Goal: Task Accomplishment & Management: Use online tool/utility

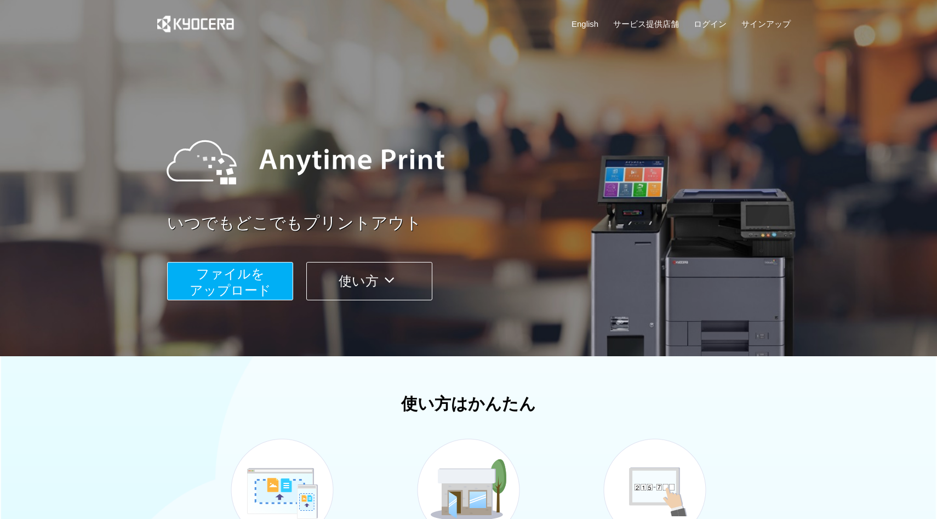
click at [235, 288] on span "ファイルを ​​アップロード" at bounding box center [231, 281] width 82 height 31
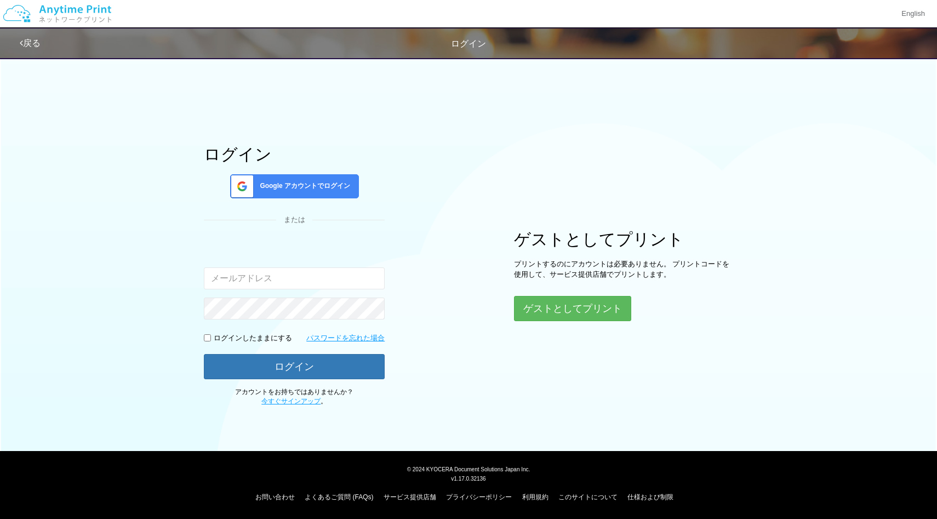
click at [506, 369] on div "ログイン Google アカウントでログイン または 入力されたメールアドレスまたはパスワードが正しくありません。 ログインしたままにする パスワードを忘れた…" at bounding box center [468, 229] width 657 height 355
click at [557, 299] on button "ゲストとしてプリント" at bounding box center [572, 308] width 116 height 24
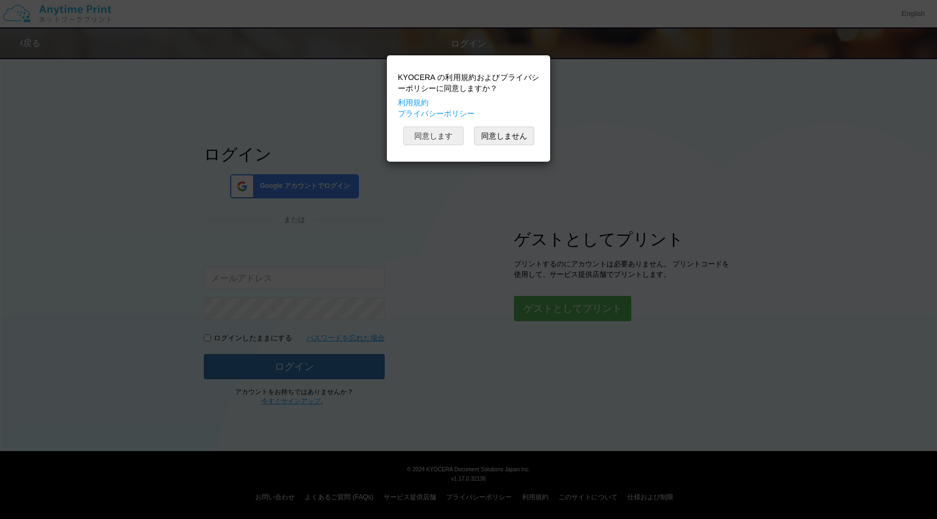
click at [447, 140] on button "同意します" at bounding box center [433, 136] width 60 height 19
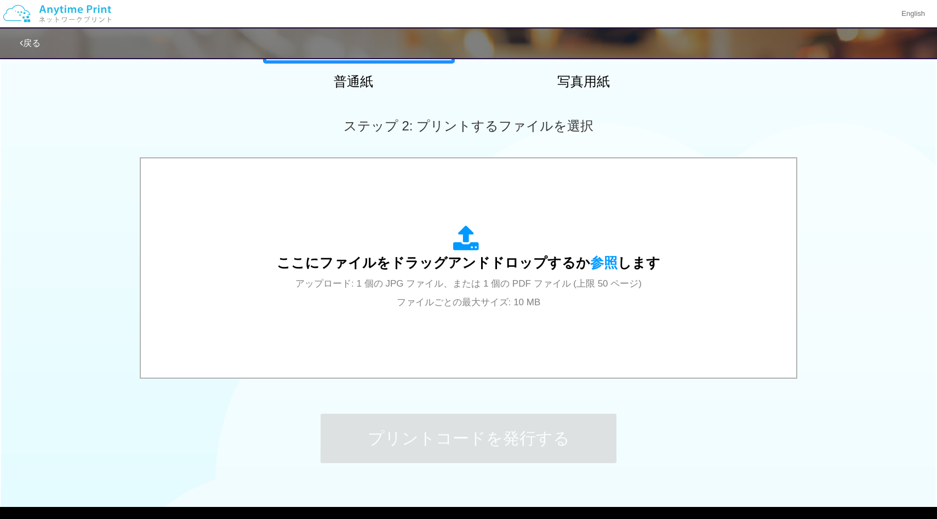
scroll to position [243, 0]
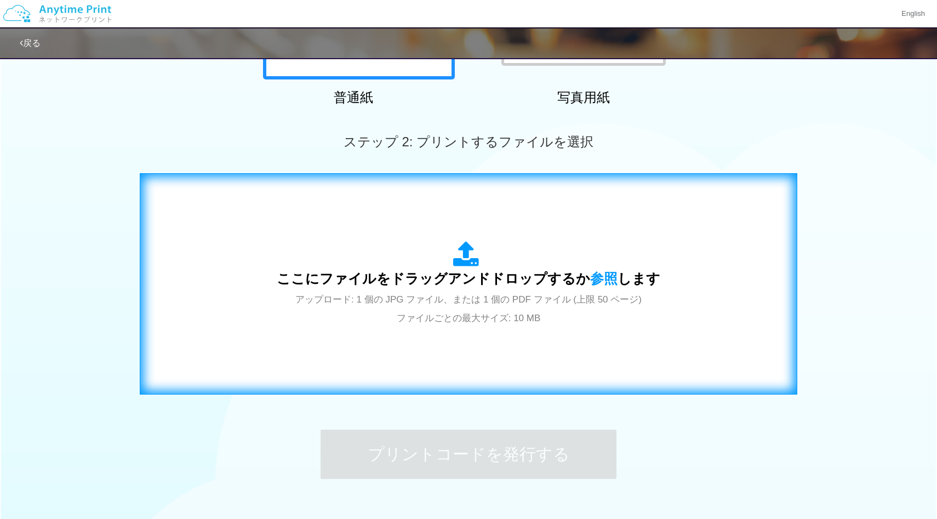
click at [432, 279] on span "ここにファイルをドラッグアンドドロップするか 参照 します" at bounding box center [469, 278] width 384 height 15
click at [374, 285] on span "ここにファイルをドラッグアンドドロップするか 参照 します" at bounding box center [469, 278] width 384 height 15
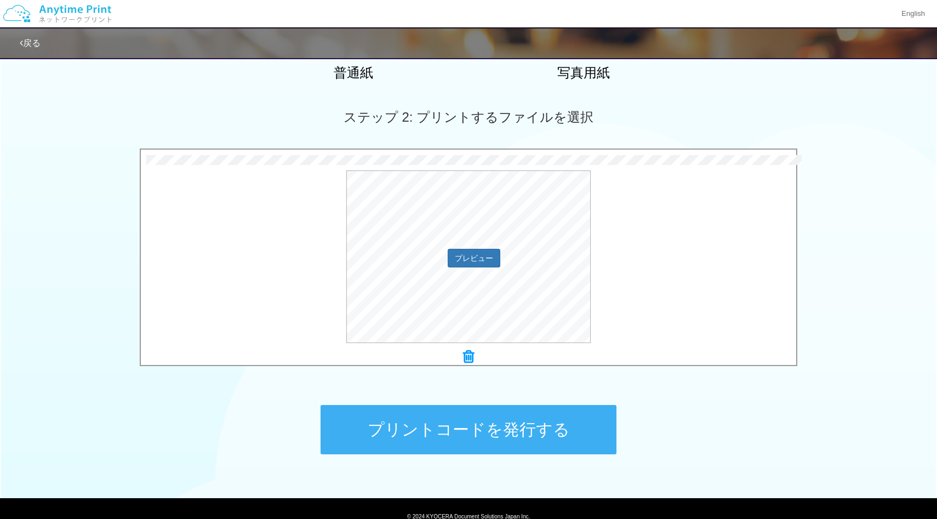
scroll to position [314, 0]
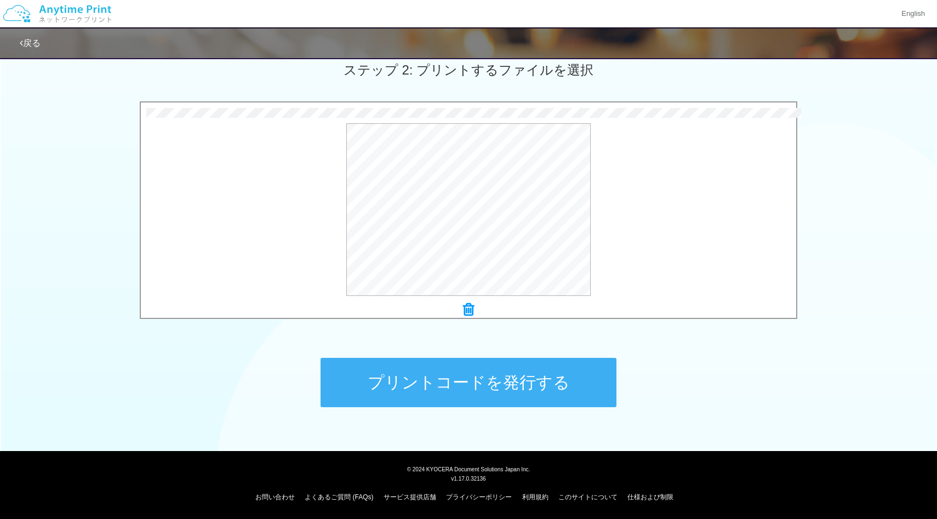
click at [576, 380] on button "プリントコードを発行する" at bounding box center [469, 382] width 296 height 49
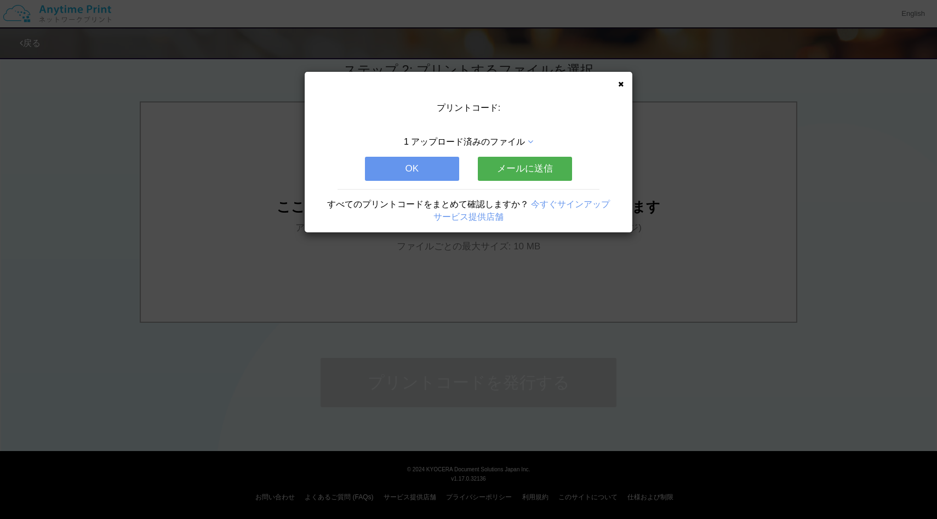
scroll to position [0, 0]
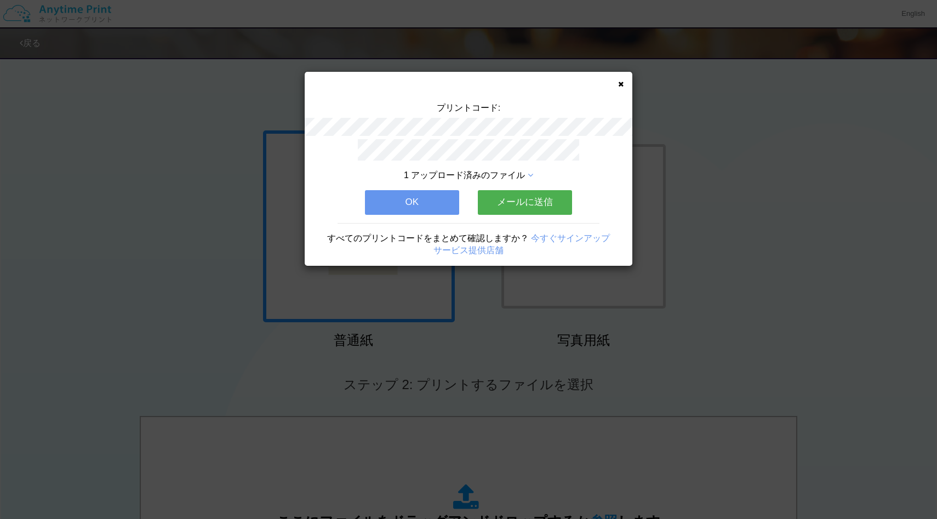
click at [540, 203] on button "メールに送信" at bounding box center [525, 202] width 94 height 24
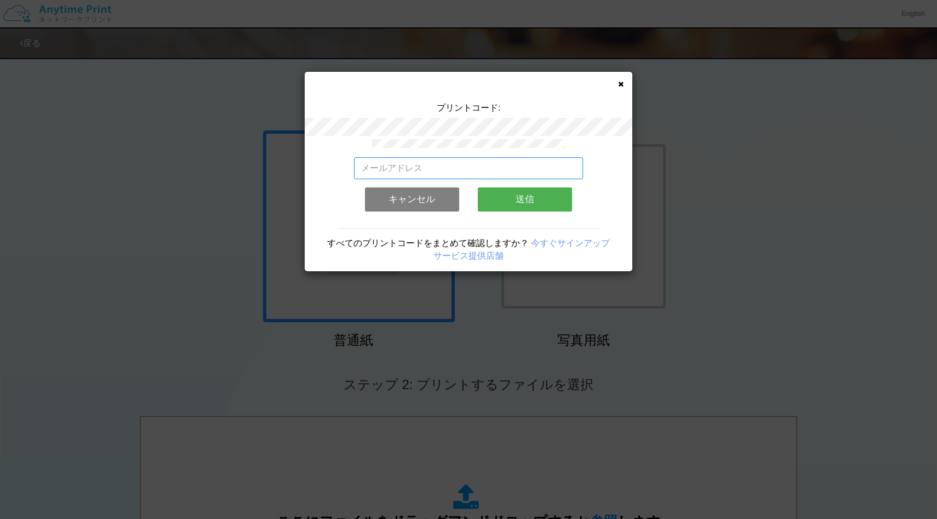
click at [478, 169] on input "email" at bounding box center [469, 168] width 230 height 22
type input "[EMAIL_ADDRESS][DOMAIN_NAME]"
click at [569, 198] on button "送信" at bounding box center [525, 199] width 94 height 24
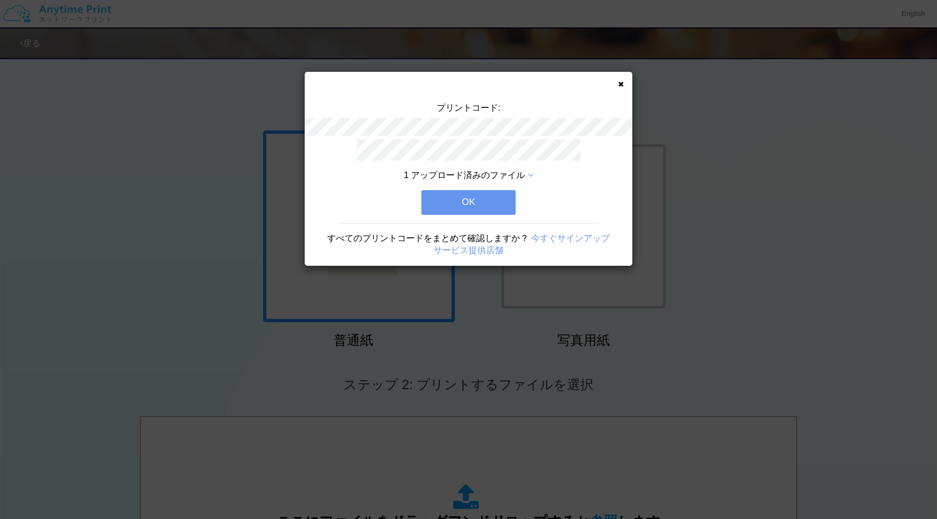
click at [503, 197] on button "OK" at bounding box center [468, 202] width 94 height 24
